Goal: Task Accomplishment & Management: Complete application form

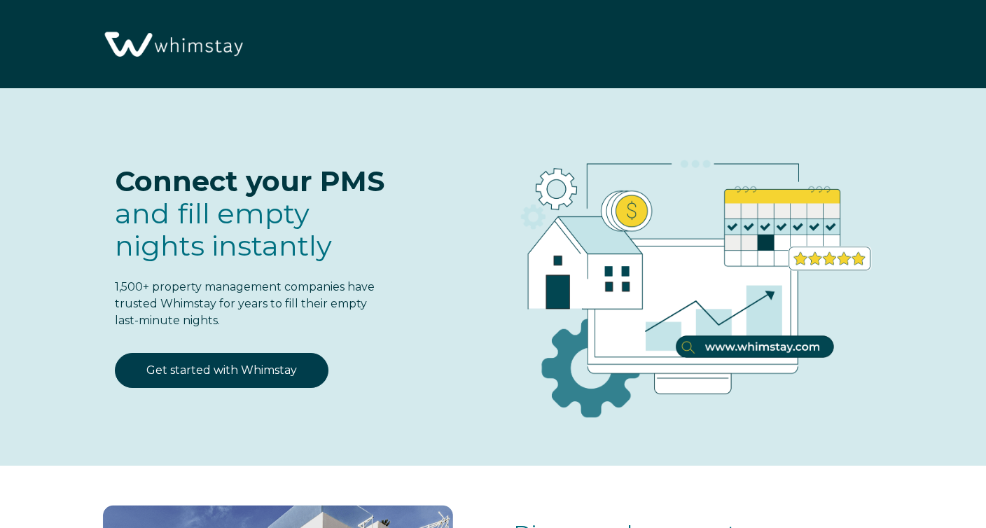
select select "PH"
select select "Standard"
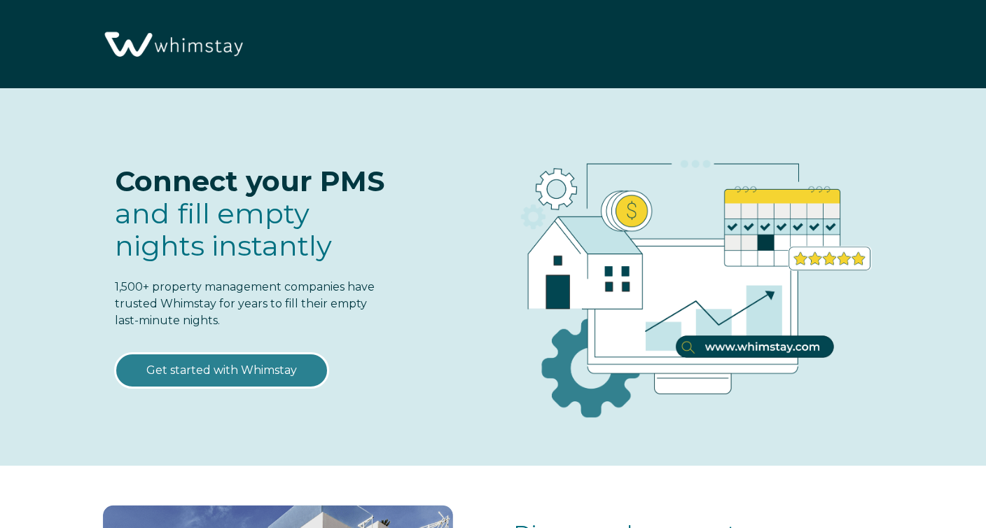
click at [249, 366] on link "Get started with Whimstay" at bounding box center [222, 370] width 214 height 35
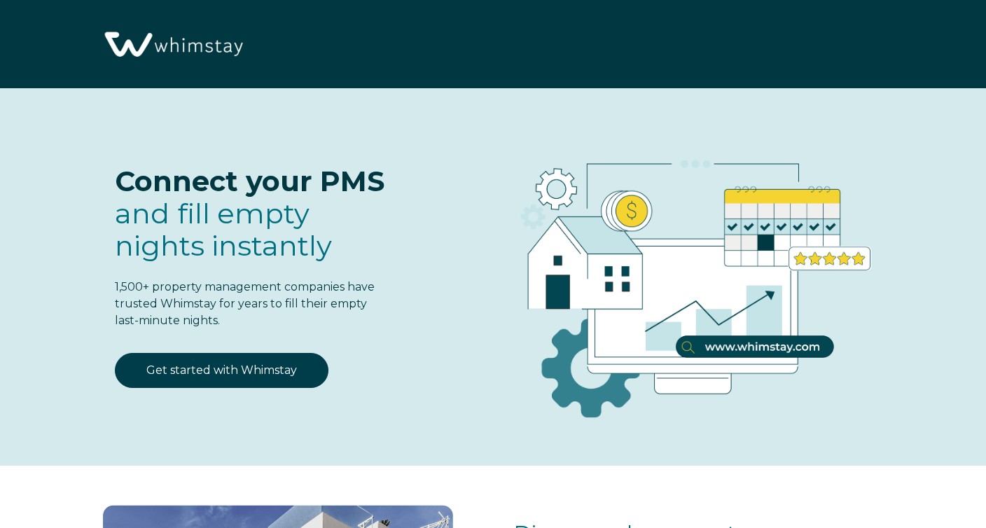
scroll to position [1681, 0]
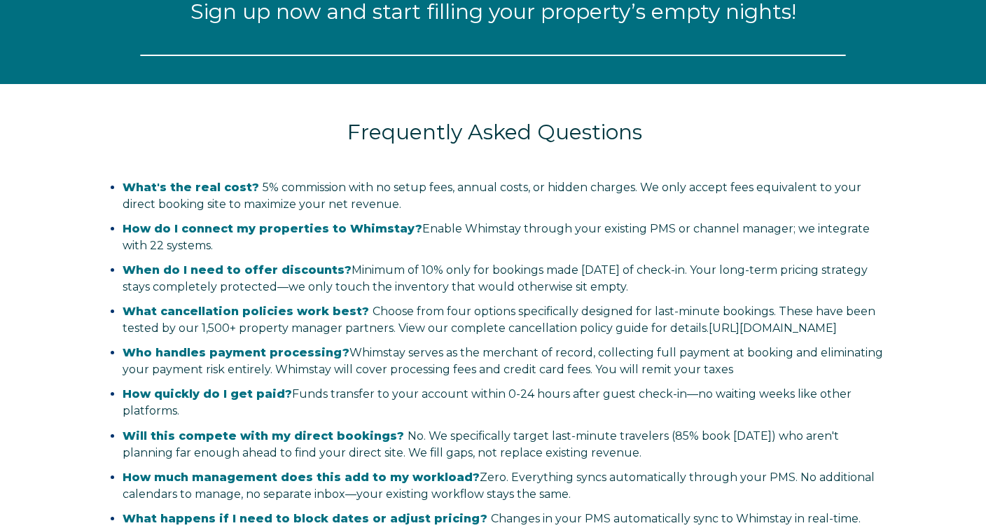
select select "PH"
select select "Standard"
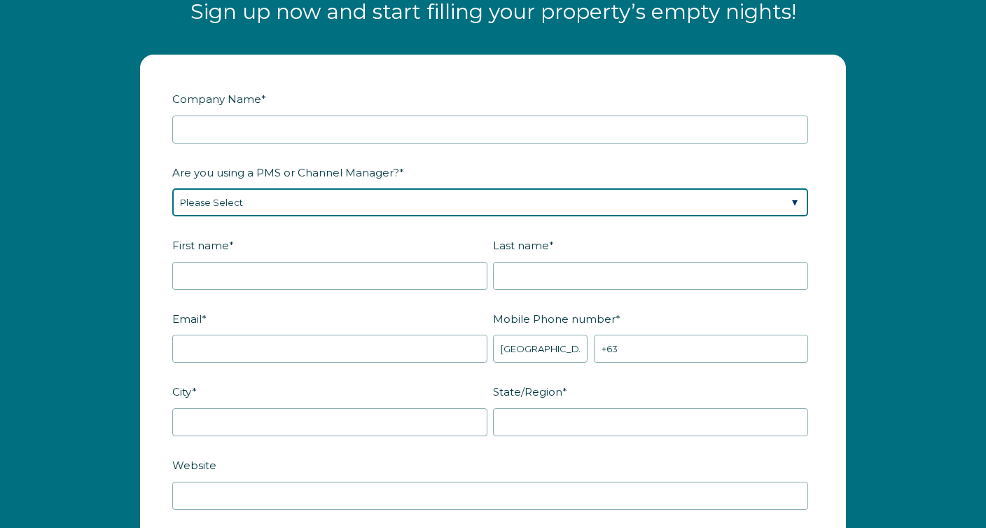
click at [309, 201] on select "Please Select Barefoot BookingPal Boost Brightside CiiRUS Escapia Guesty Hostaw…" at bounding box center [490, 202] width 636 height 28
select select "OwnerRez"
click at [172, 188] on select "Please Select Barefoot BookingPal Boost Brightside CiiRUS Escapia Guesty Hostaw…" at bounding box center [490, 202] width 636 height 28
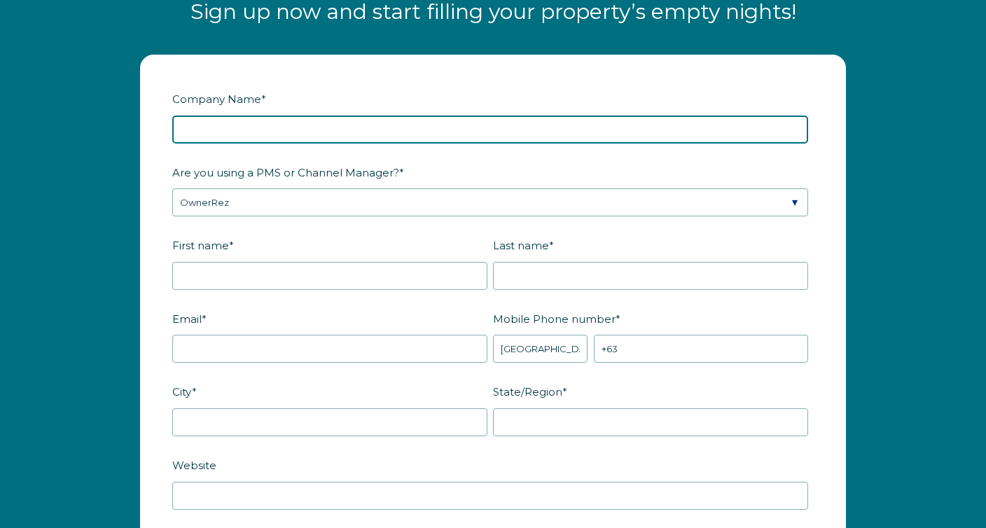
click at [207, 133] on input "Company Name *" at bounding box center [490, 130] width 636 height 28
type input "Getaway and Stay"
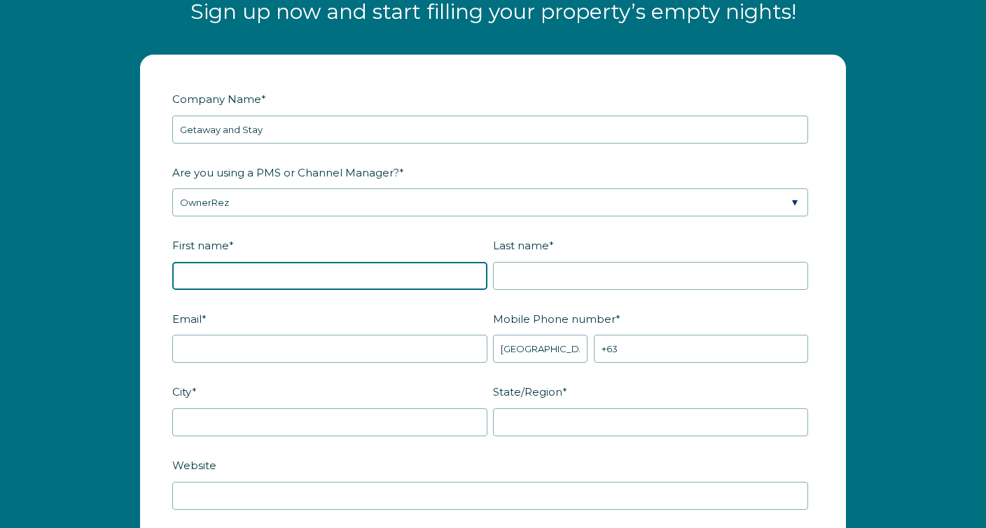
click at [256, 284] on input "First name *" at bounding box center [329, 276] width 315 height 28
type input "Tom"
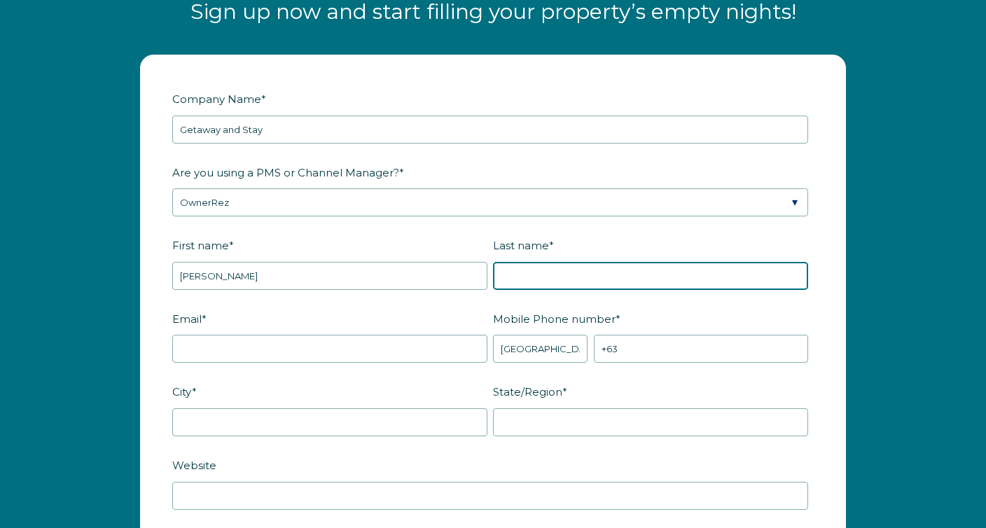
click at [556, 271] on input "Last name *" at bounding box center [650, 276] width 315 height 28
type input "Ackley"
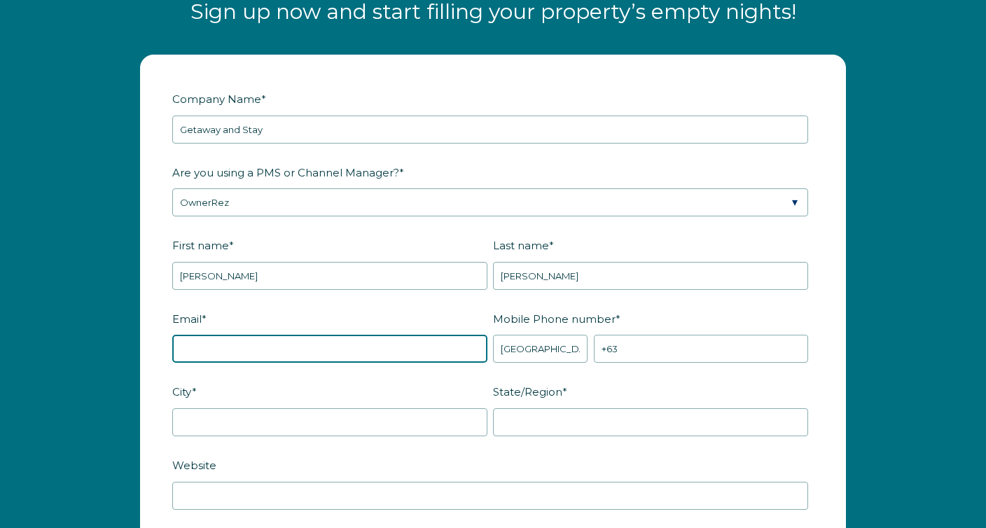
click at [287, 352] on input "Email *" at bounding box center [329, 349] width 315 height 28
type input "tomackley@getawaystr.com"
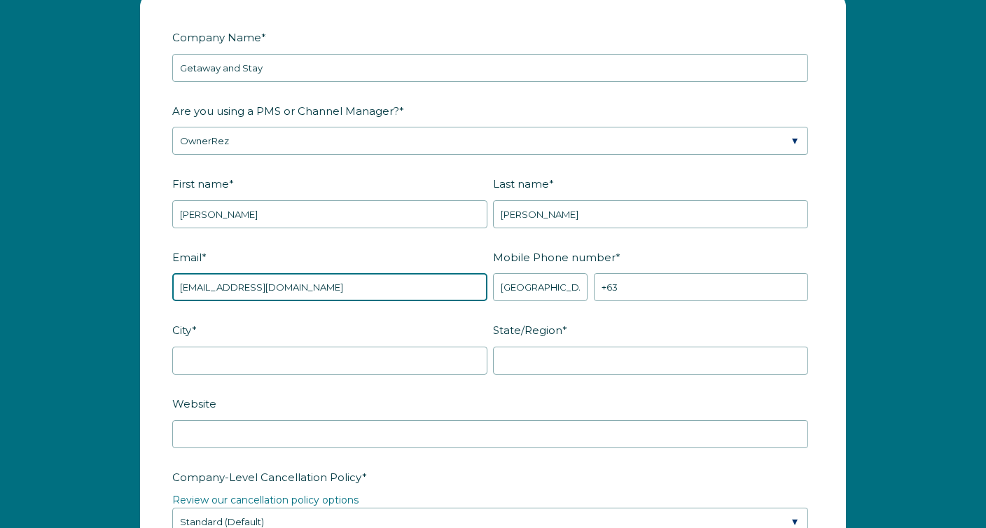
scroll to position [1751, 0]
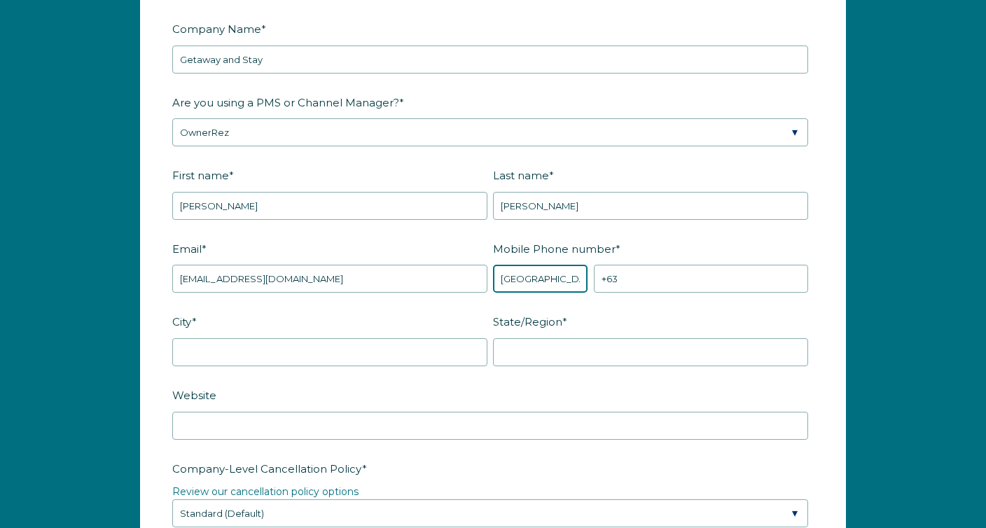
click at [537, 278] on select "* Afghanistan (‫افغانستان‬‎) Albania (Shqipëri) Algeria (‫الجزائر‬‎) American S…" at bounding box center [540, 279] width 95 height 28
click at [536, 278] on select "* Afghanistan (‫افغانستان‬‎) Albania (Shqipëri) Algeria (‫الجزائر‬‎) American S…" at bounding box center [540, 279] width 95 height 28
select select "US"
click at [493, 265] on select "* Afghanistan (‫افغانستان‬‎) Albania (Shqipëri) Algeria (‫الجزائر‬‎) American S…" at bounding box center [540, 279] width 95 height 28
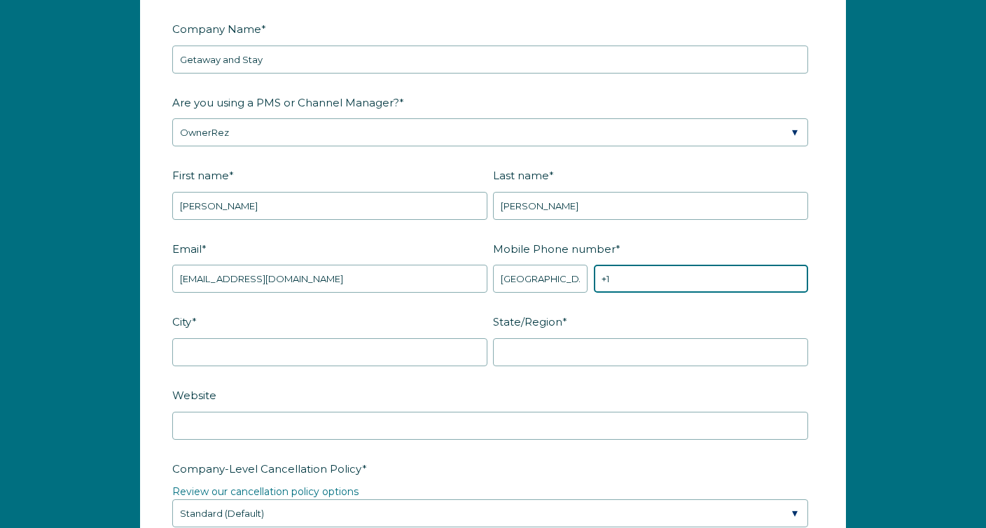
click at [631, 269] on input "+1" at bounding box center [701, 279] width 214 height 28
click at [688, 283] on input "+1" at bounding box center [701, 279] width 214 height 28
paste input "(414)387-3036"
type input "+1 (414)387-3036"
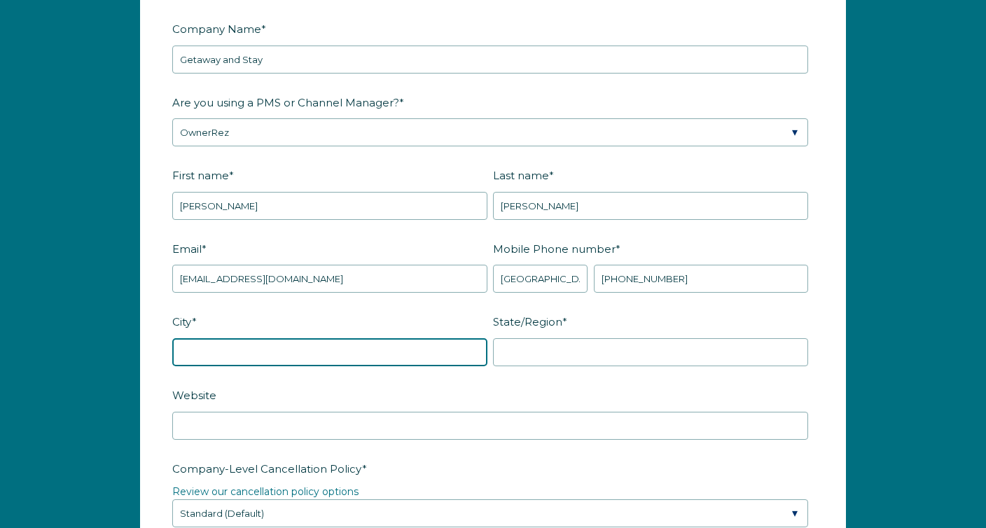
click at [265, 357] on input "City *" at bounding box center [329, 352] width 315 height 28
type input "Caledonia"
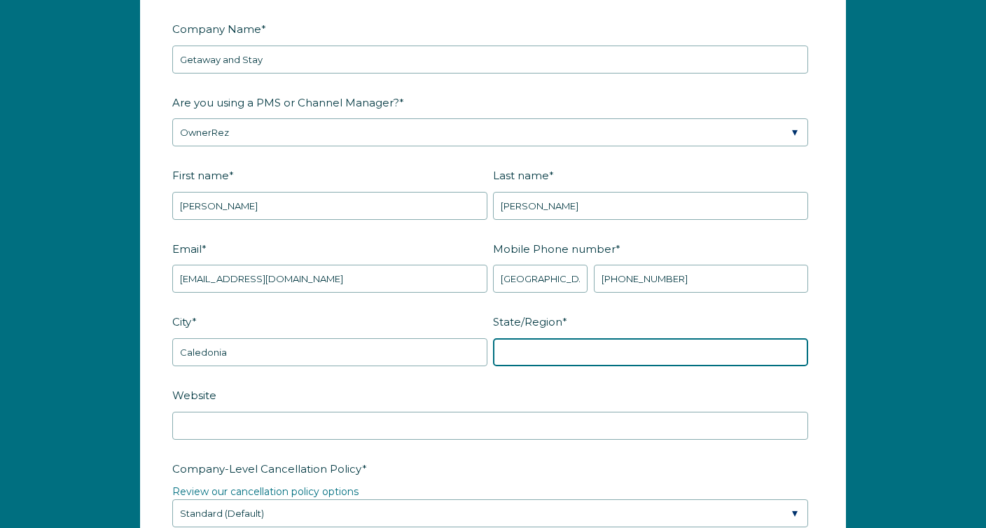
click at [519, 361] on input "State/Region *" at bounding box center [650, 352] width 315 height 28
type input "Wisconsin"
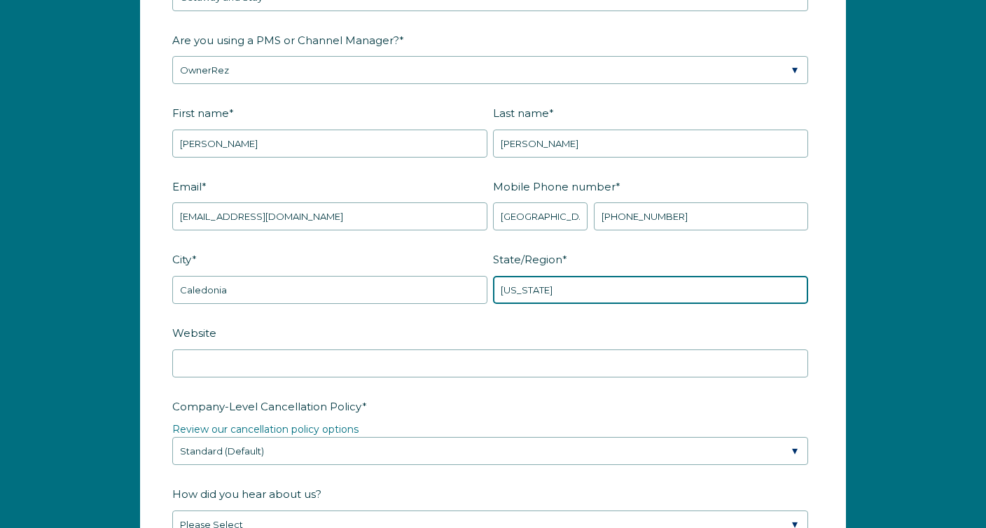
scroll to position [1821, 0]
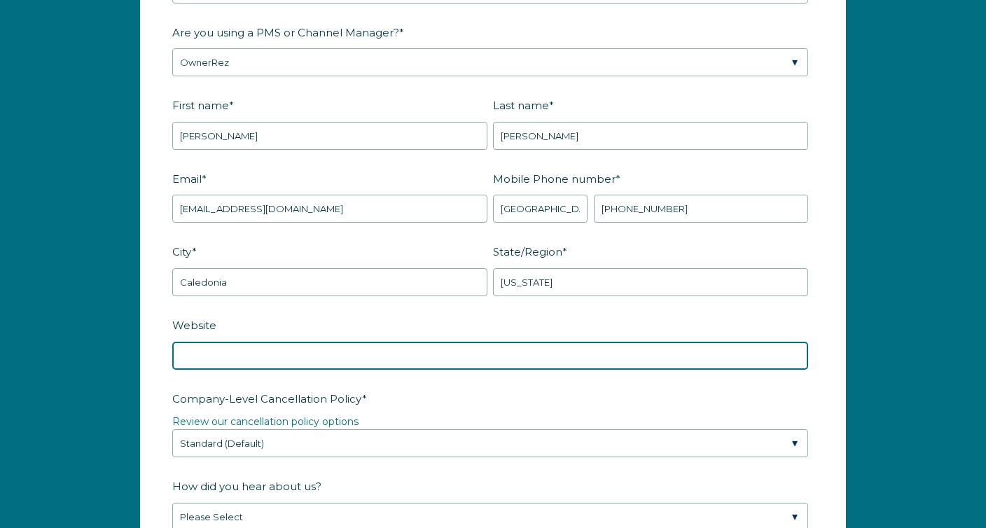
click at [251, 357] on input "Website" at bounding box center [490, 356] width 636 height 28
click at [380, 366] on input "Website" at bounding box center [490, 356] width 636 height 28
paste input "https://www.getawayandstay.com/"
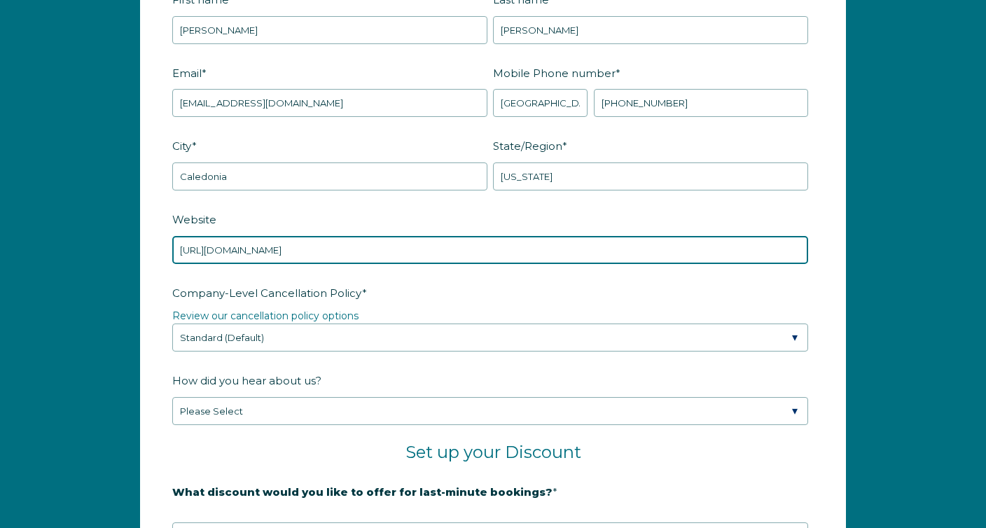
scroll to position [1962, 0]
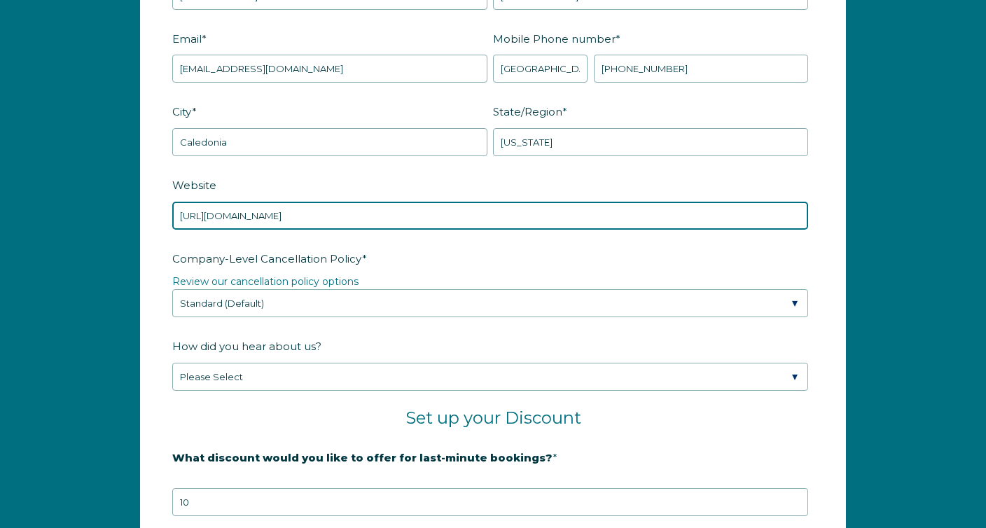
type input "https://www.getawayandstay.com/"
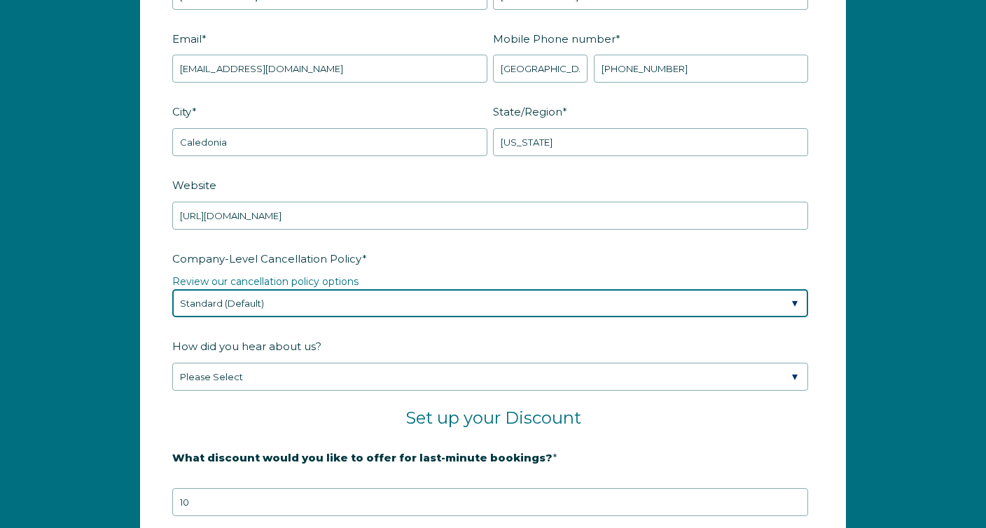
click at [340, 303] on select "Please Select Partial Standard (Default) Moderate Strict" at bounding box center [490, 303] width 636 height 28
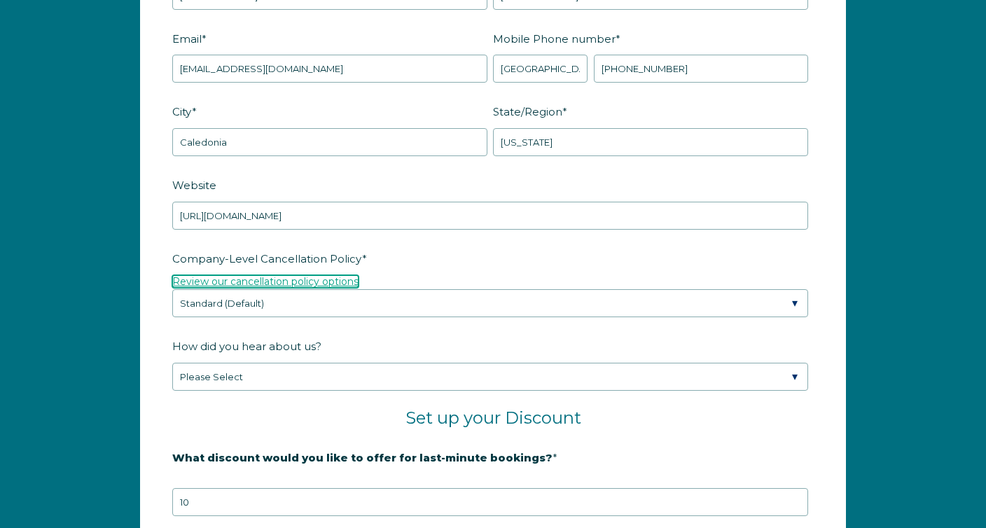
click at [302, 284] on link "Review our cancellation policy options" at bounding box center [265, 281] width 186 height 13
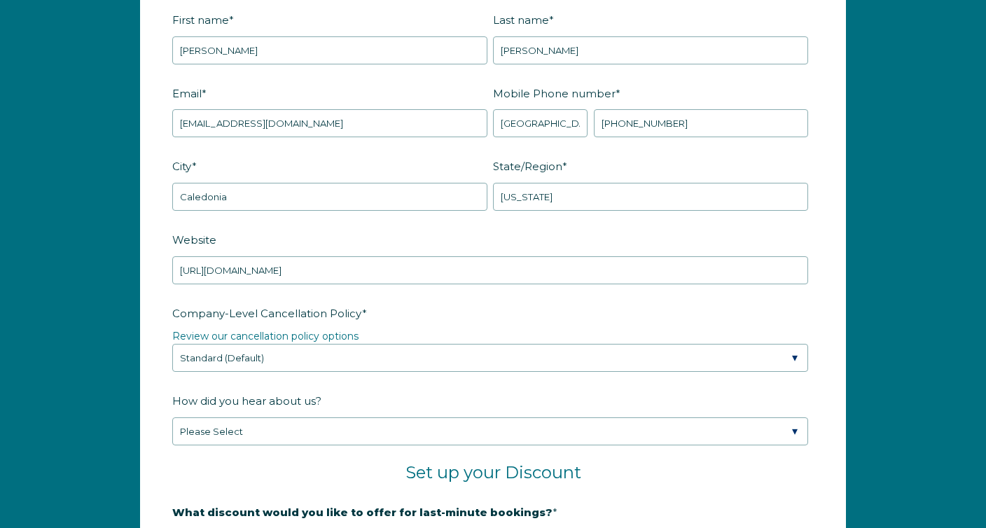
scroll to position [1951, 0]
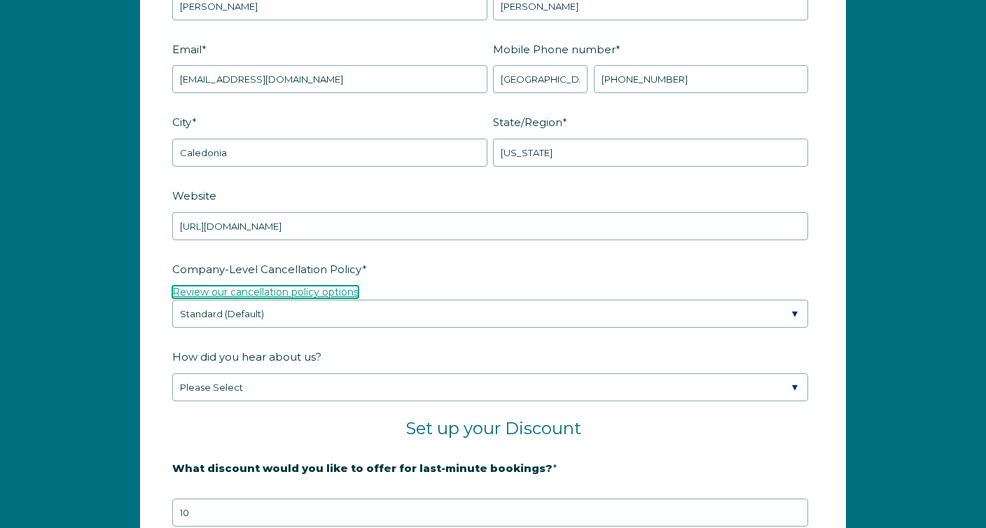
click at [290, 293] on link "Review our cancellation policy options" at bounding box center [265, 292] width 186 height 13
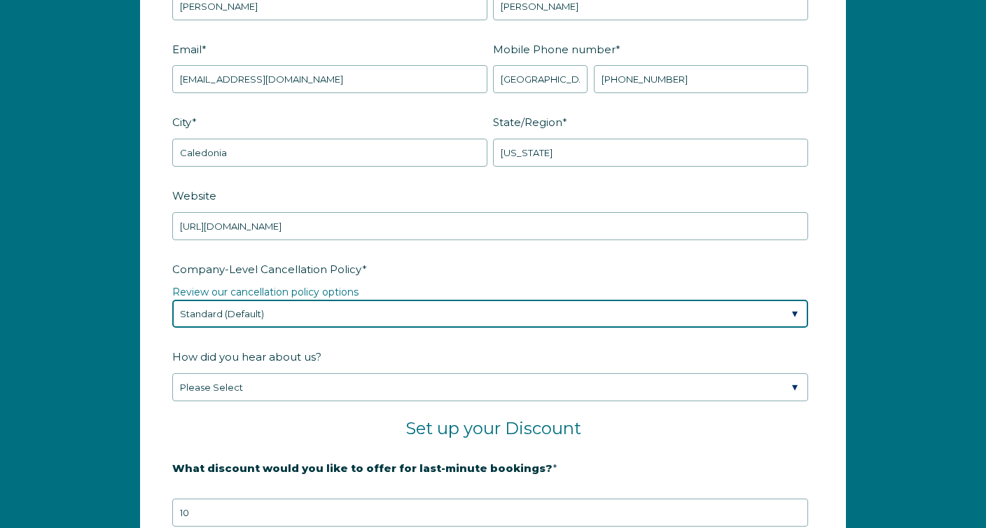
click at [272, 311] on select "Please Select Partial Standard (Default) Moderate Strict" at bounding box center [490, 314] width 636 height 28
select select "Partial"
click at [172, 300] on select "Please Select Partial Standard (Default) Moderate Strict" at bounding box center [490, 314] width 636 height 28
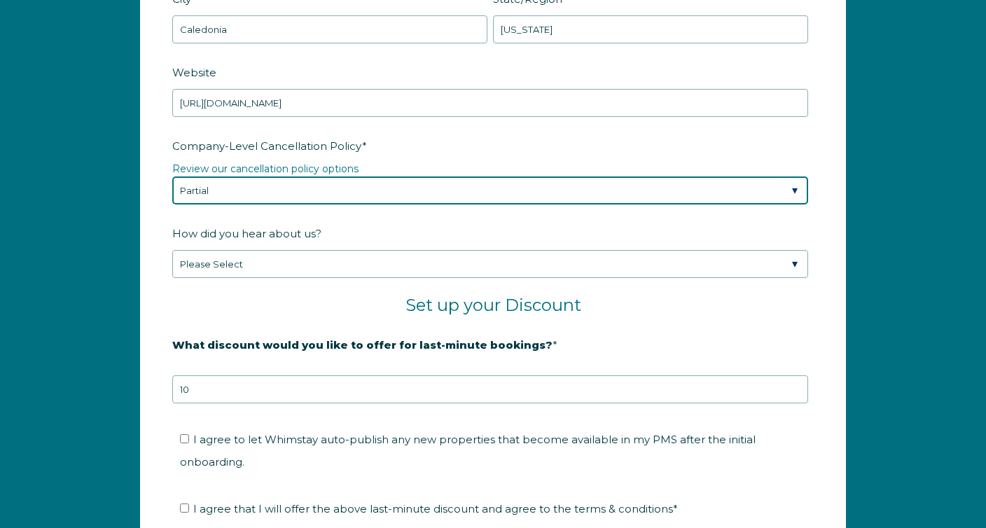
scroll to position [2091, 0]
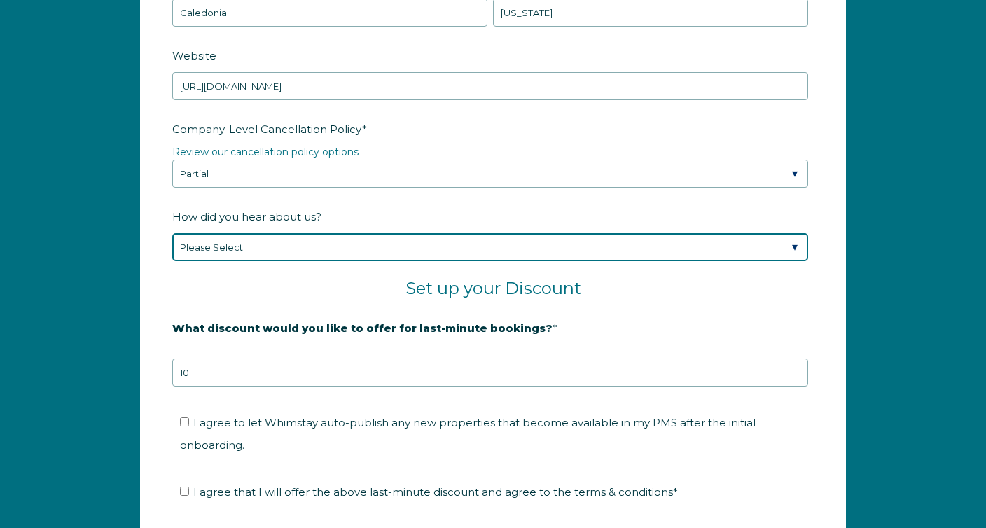
click at [265, 240] on select "Please Select Found Whimstay through a Google search Spoke to a Whimstay salesp…" at bounding box center [490, 247] width 636 height 28
select select "Google Search"
click at [172, 233] on select "Please Select Found Whimstay through a Google search Spoke to a Whimstay salesp…" at bounding box center [490, 247] width 636 height 28
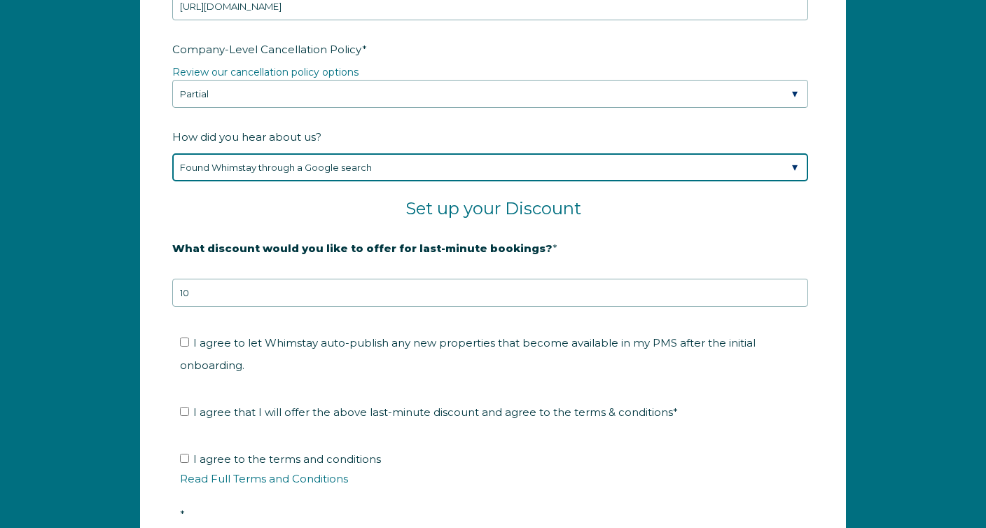
scroll to position [2231, 0]
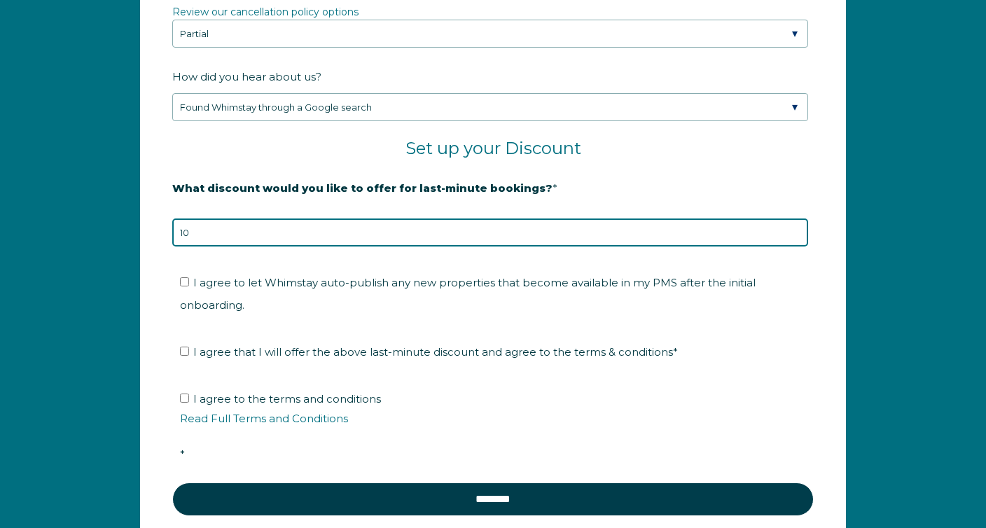
drag, startPoint x: 250, startPoint y: 238, endPoint x: 167, endPoint y: 246, distance: 83.0
click at [175, 245] on input "10" at bounding box center [490, 233] width 636 height 28
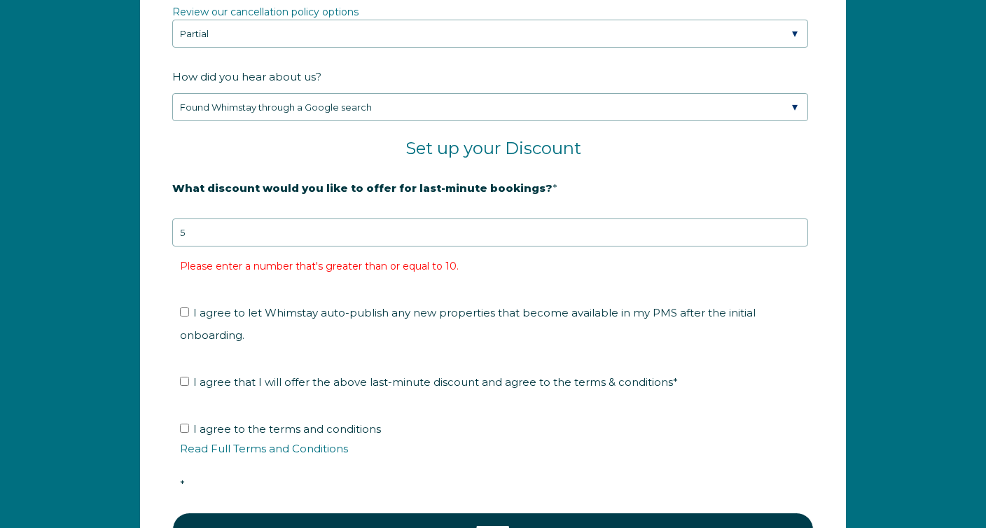
click at [158, 247] on form "Company Name * Getaway and Stay Are you using a PMS or Channel Manager? * Pleas…" at bounding box center [493, 50] width 705 height 1090
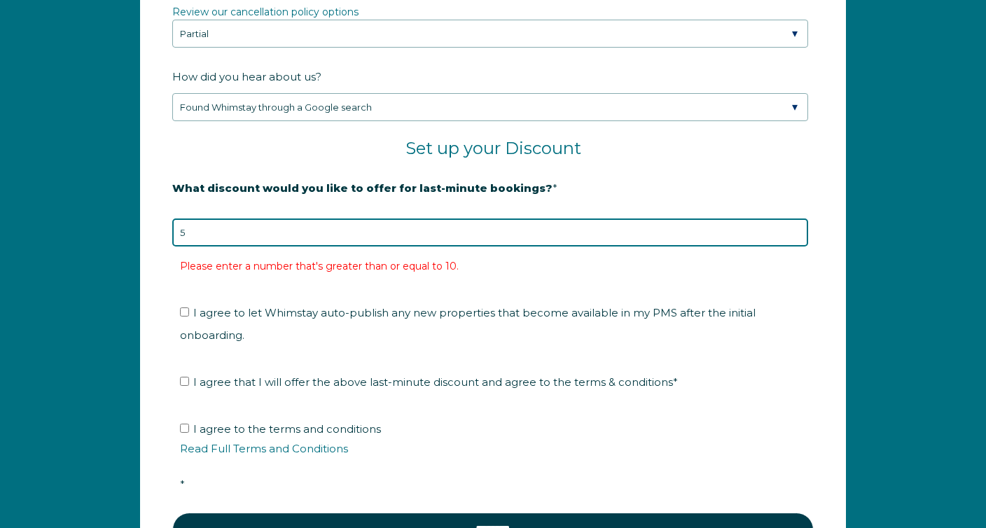
drag, startPoint x: 207, startPoint y: 230, endPoint x: 0, endPoint y: 215, distance: 207.9
click at [35, 229] on div "Company Name * Getaway and Stay Are you using a PMS or Channel Manager? * Pleas…" at bounding box center [493, 58] width 986 height 1134
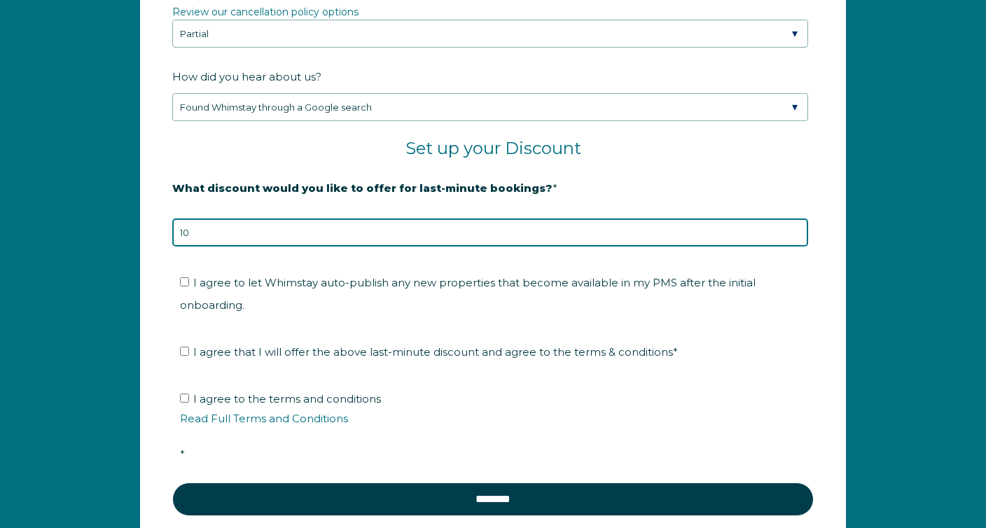
type input "10"
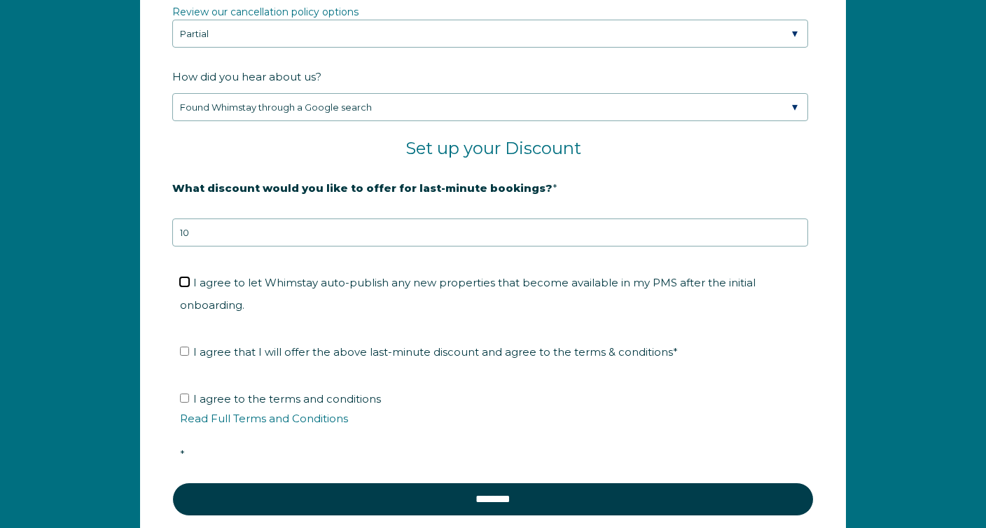
click at [187, 284] on input "I agree to let Whimstay auto-publish any new properties that become available i…" at bounding box center [184, 281] width 9 height 9
drag, startPoint x: 222, startPoint y: 284, endPoint x: 291, endPoint y: 286, distance: 69.4
click at [291, 286] on span "I agree to let Whimstay auto-publish any new properties that become available i…" at bounding box center [468, 294] width 576 height 36
click at [189, 286] on input "I agree to let Whimstay auto-publish any new properties that become available i…" at bounding box center [184, 281] width 9 height 9
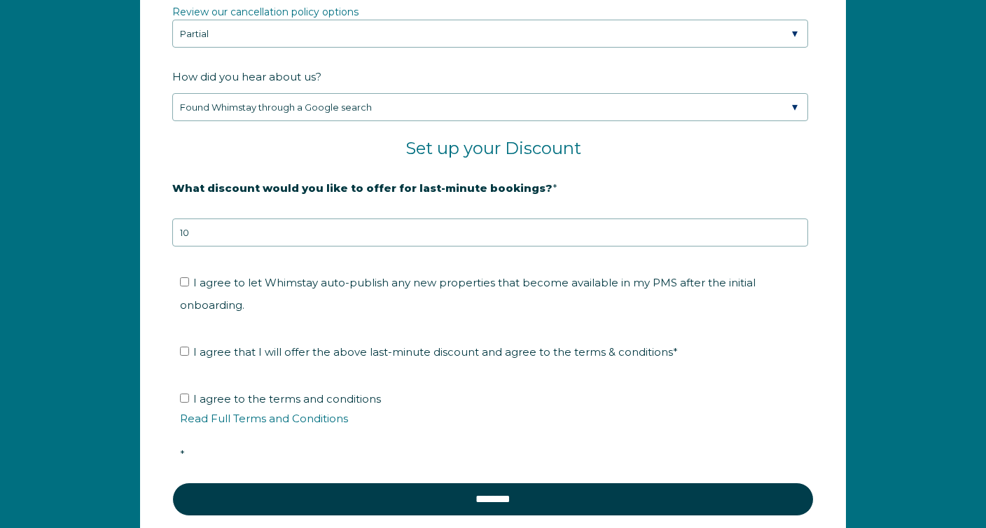
click at [291, 286] on span "I agree to let Whimstay auto-publish any new properties that become available i…" at bounding box center [468, 294] width 576 height 36
click at [189, 286] on input "I agree to let Whimstay auto-publish any new properties that become available i…" at bounding box center [184, 281] width 9 height 9
checkbox input "true"
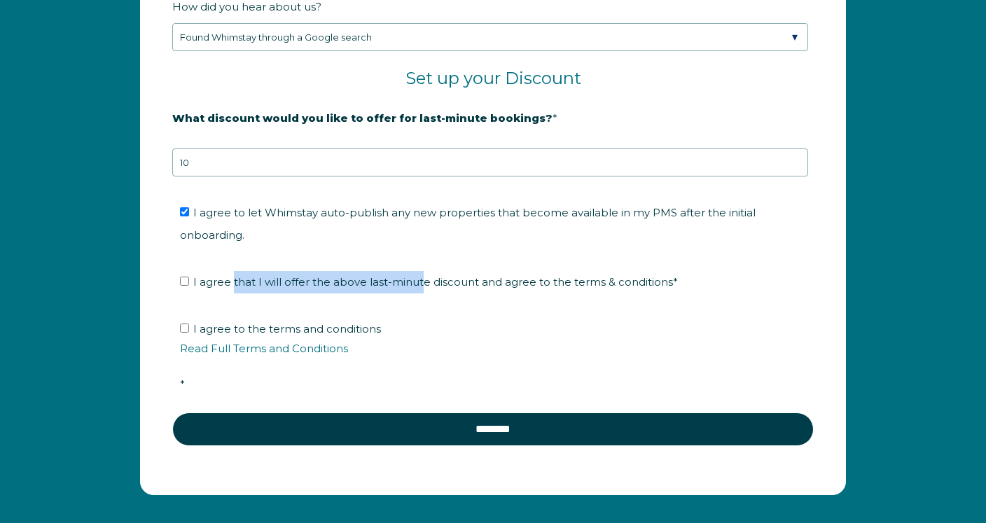
drag, startPoint x: 233, startPoint y: 258, endPoint x: 418, endPoint y: 261, distance: 185.7
click at [418, 275] on span "I agree that I will offer the above last-minute discount and agree to the terms…" at bounding box center [435, 281] width 485 height 13
click at [184, 277] on input "I agree that I will offer the above last-minute discount and agree to the terms…" at bounding box center [184, 281] width 9 height 9
checkbox input "true"
click at [182, 324] on input "I agree to the terms and conditions Read Full Terms and Conditions *" at bounding box center [184, 328] width 9 height 9
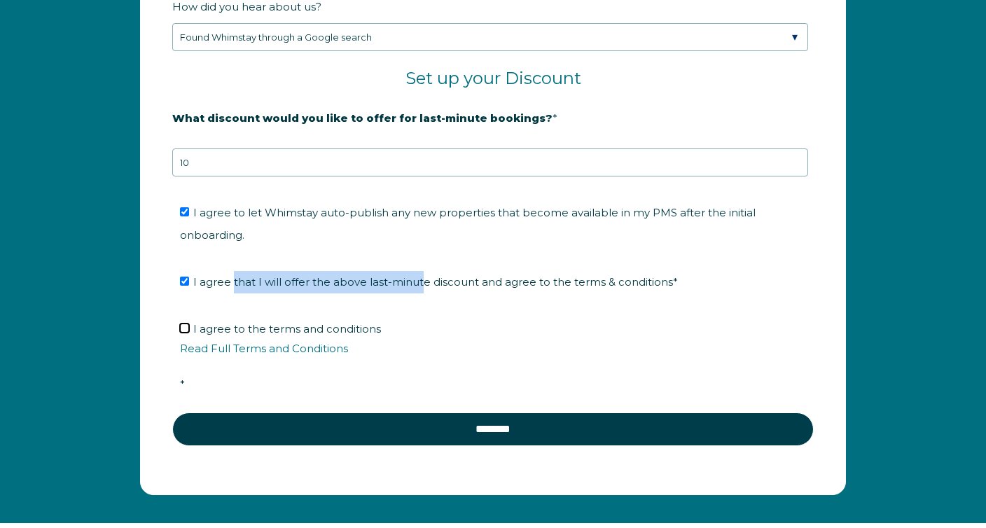
checkbox input "true"
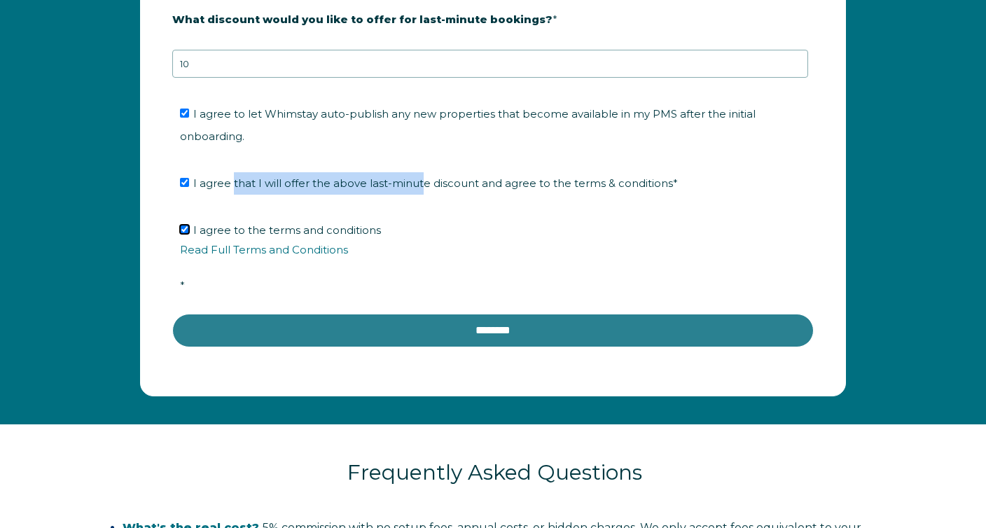
scroll to position [2441, 0]
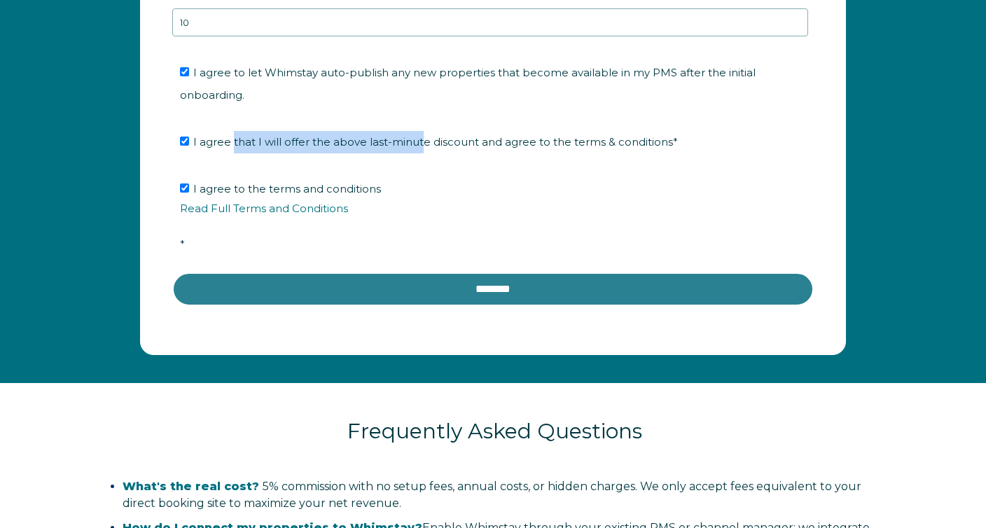
click at [503, 273] on input "********" at bounding box center [493, 290] width 642 height 34
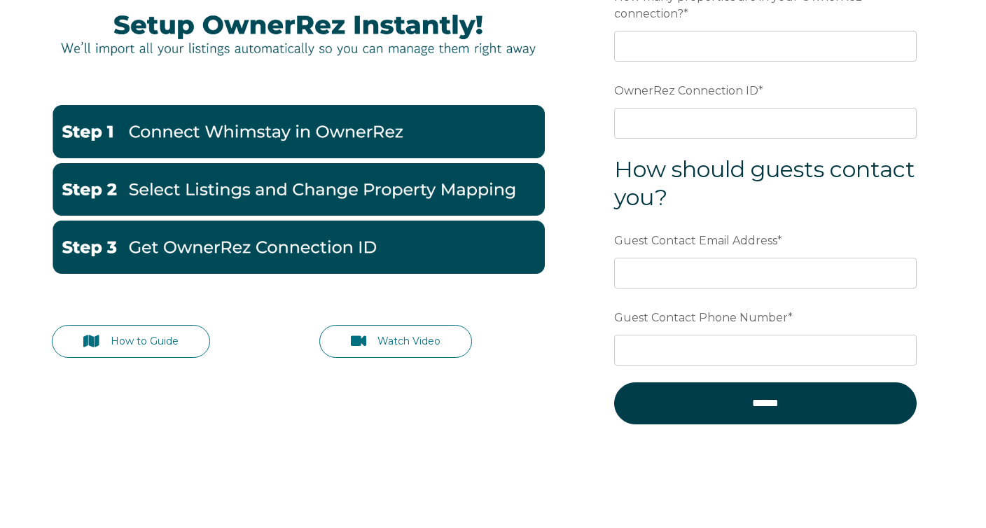
scroll to position [140, 0]
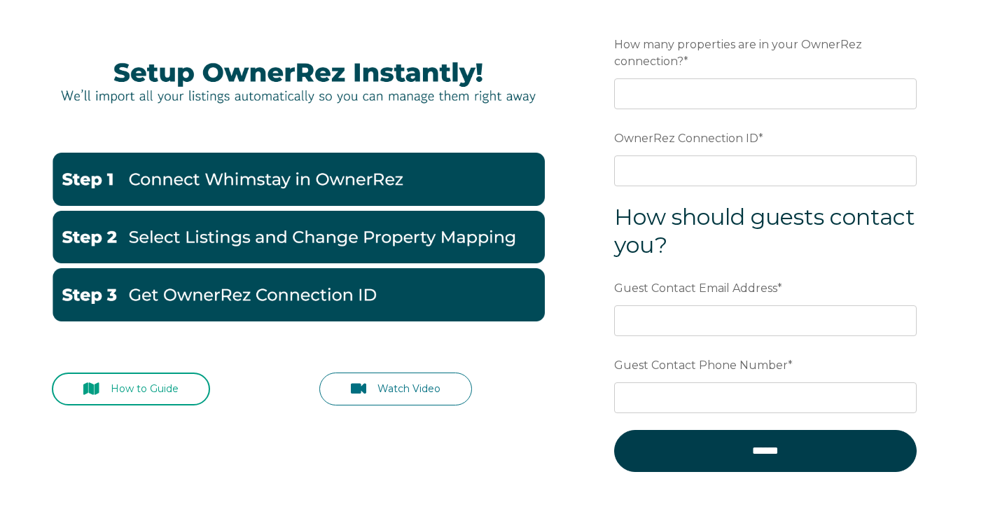
click at [153, 388] on link "How to Guide" at bounding box center [131, 389] width 158 height 33
click at [383, 390] on link "Watch Video" at bounding box center [395, 389] width 153 height 33
